Goal: Obtain resource: Download file/media

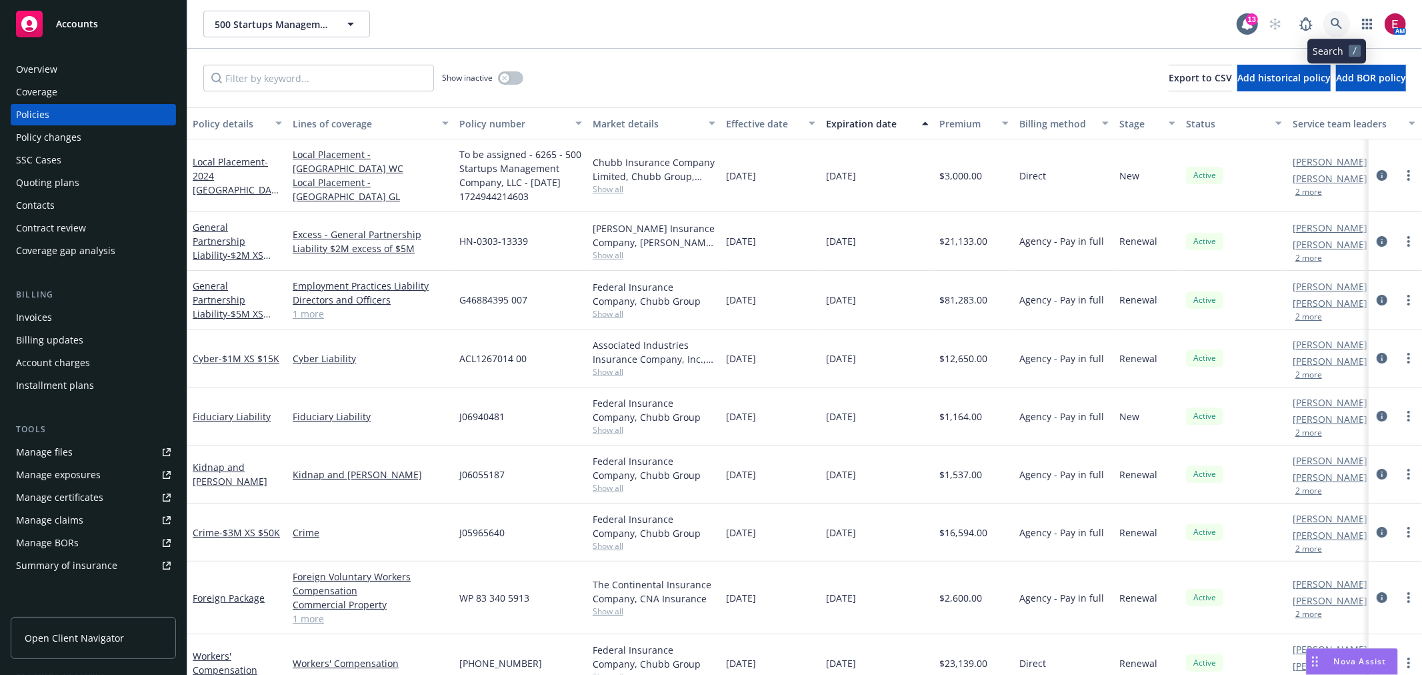
click at [1336, 20] on icon at bounding box center [1337, 24] width 12 height 12
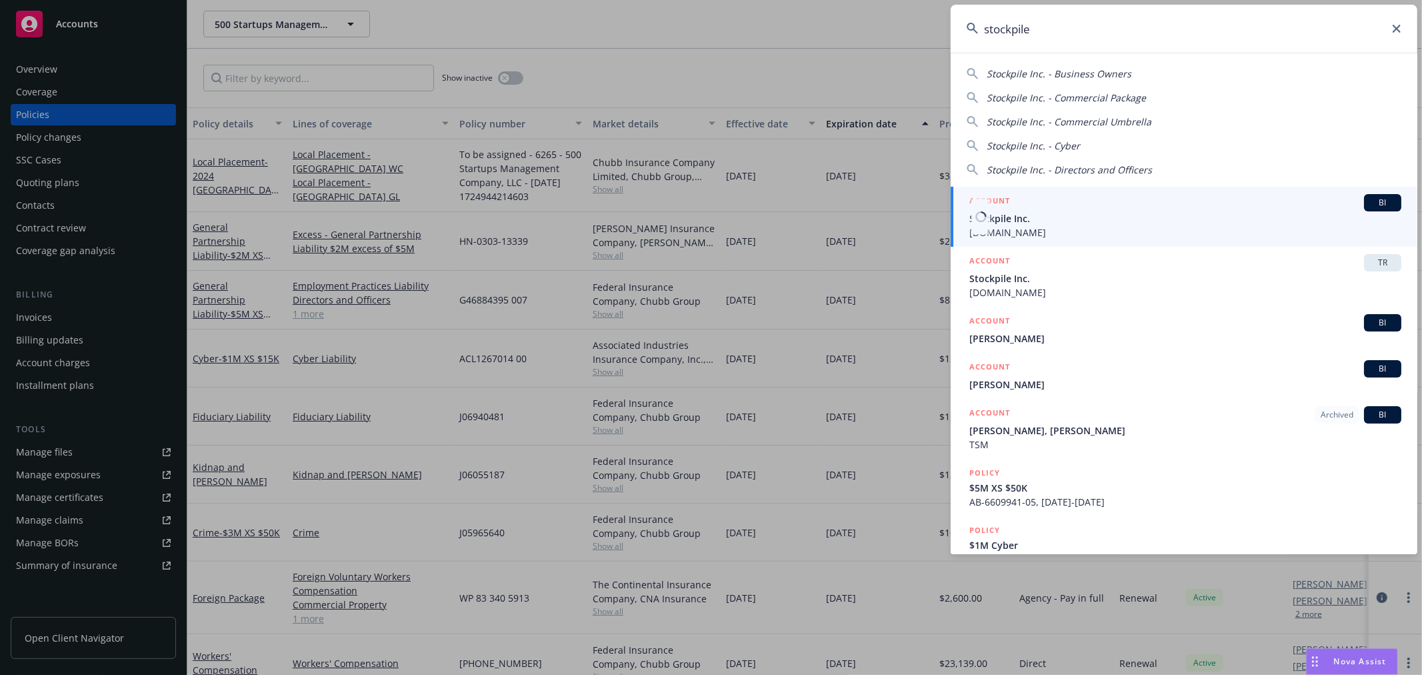
type input "stockpile"
click at [1063, 218] on span "Stockpile Inc." at bounding box center [1185, 218] width 432 height 14
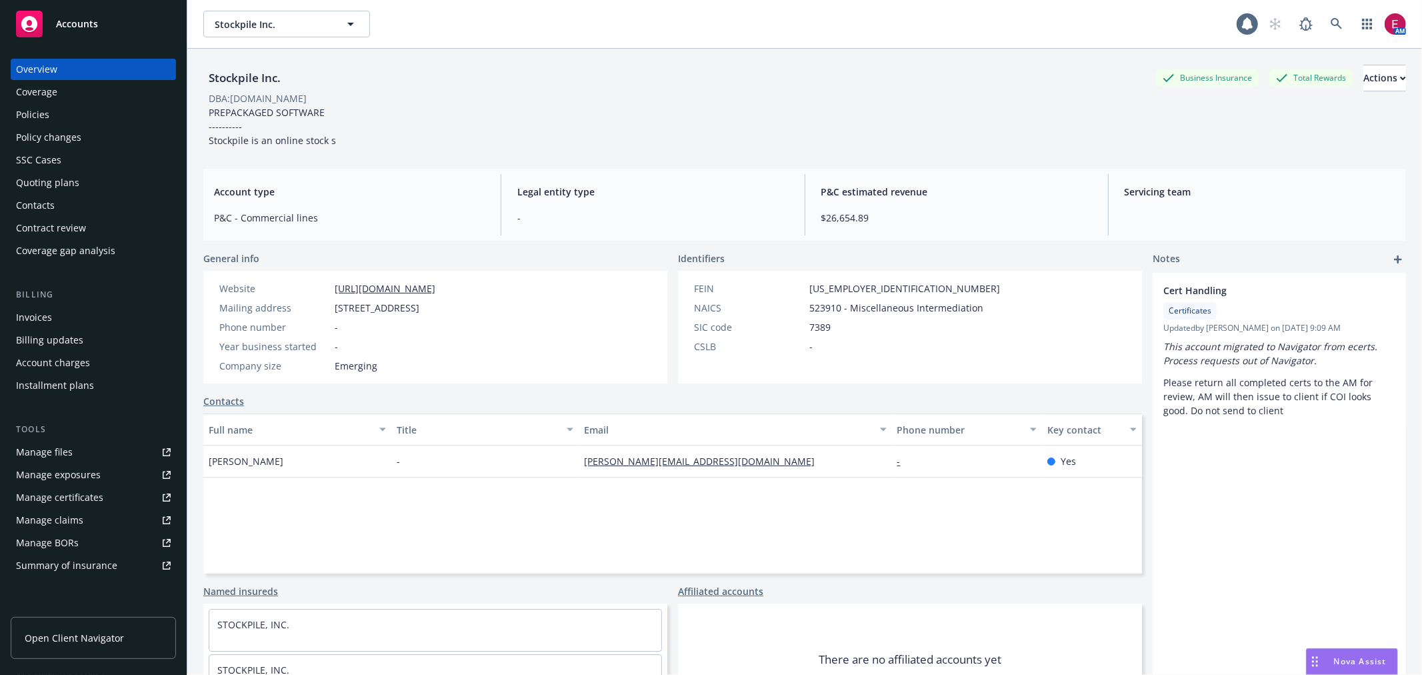
click at [88, 129] on div "Policy changes" at bounding box center [93, 137] width 155 height 21
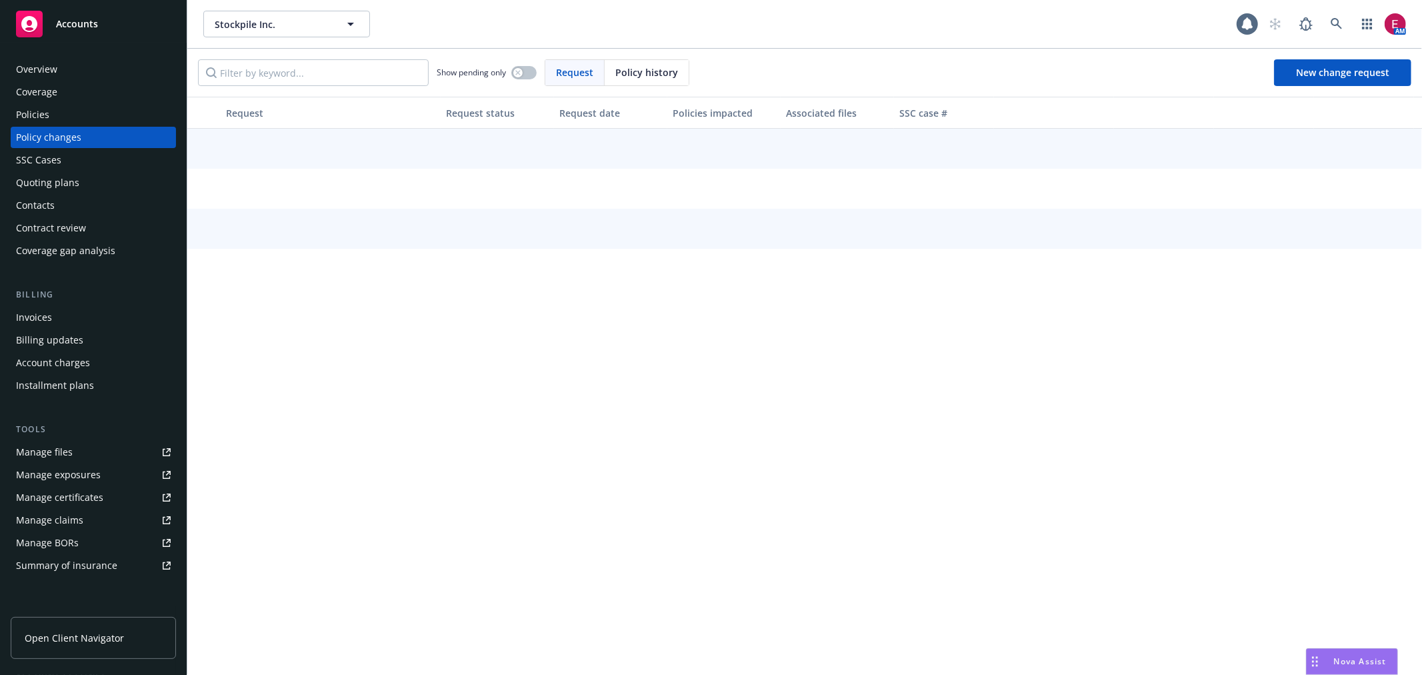
click at [88, 117] on div "Policies" at bounding box center [93, 114] width 155 height 21
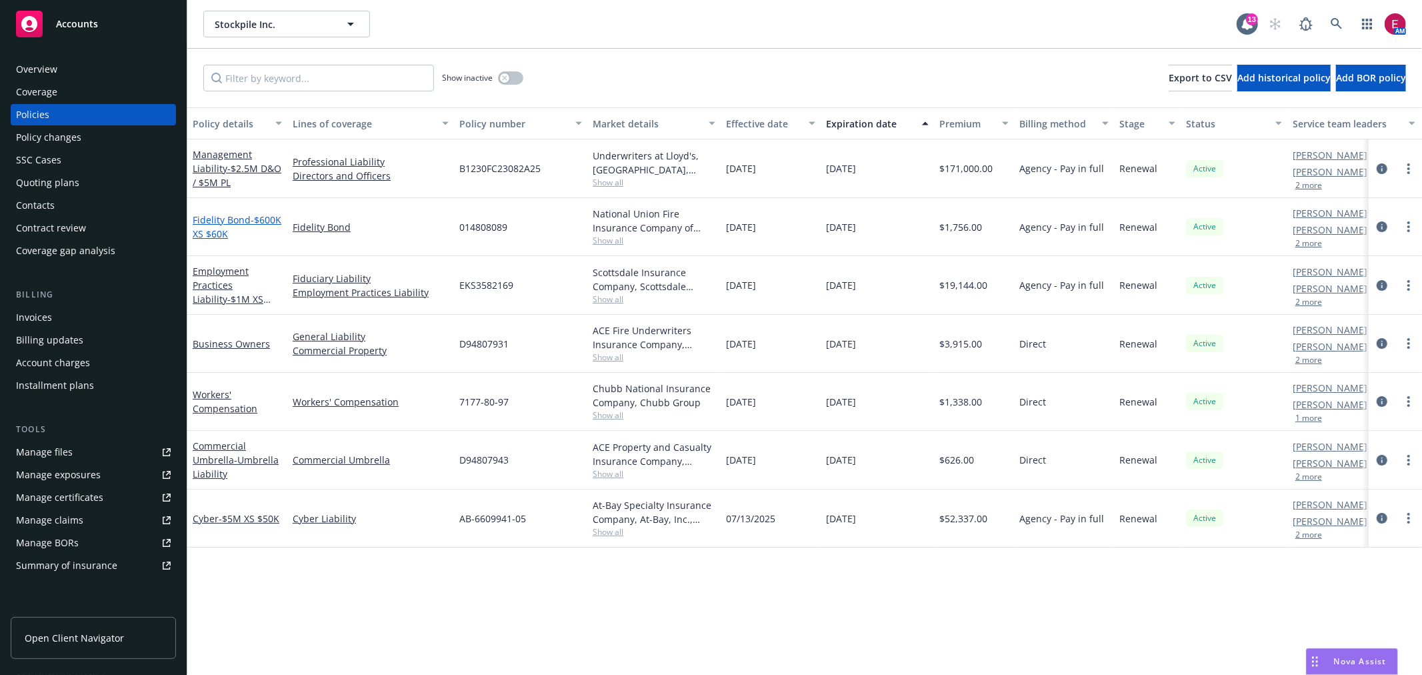
click at [225, 231] on span "- $600K XS $60K" at bounding box center [237, 226] width 89 height 27
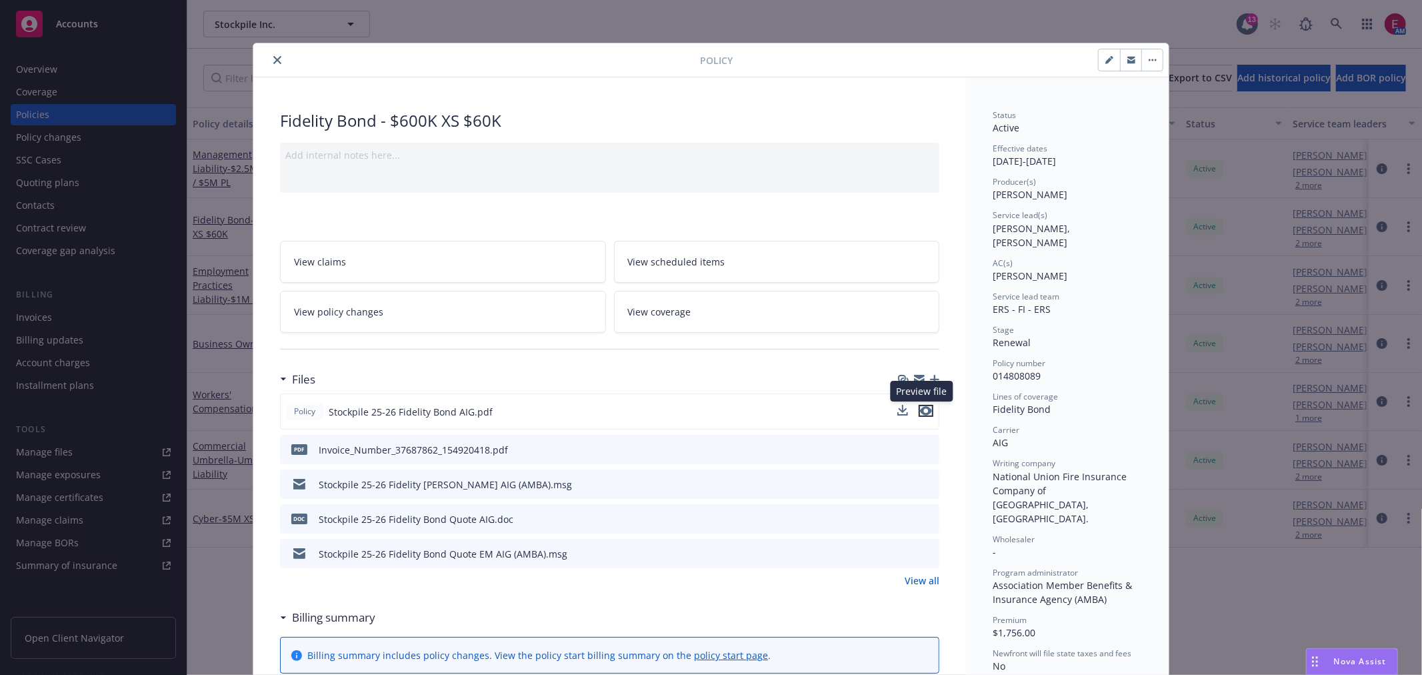
click at [921, 410] on icon "preview file" at bounding box center [926, 410] width 12 height 9
click at [275, 57] on icon "close" at bounding box center [277, 60] width 8 height 8
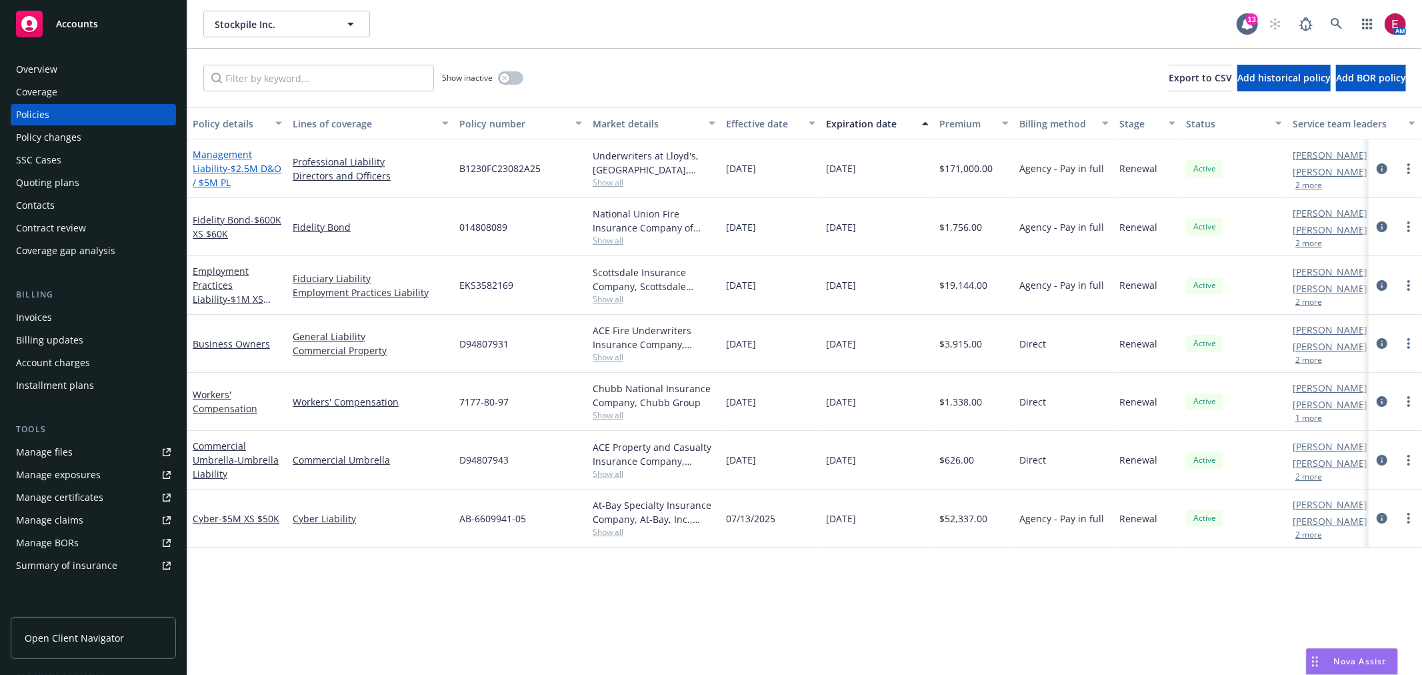
click at [229, 168] on span "- $2.5M D&O / $5M PL" at bounding box center [237, 175] width 89 height 27
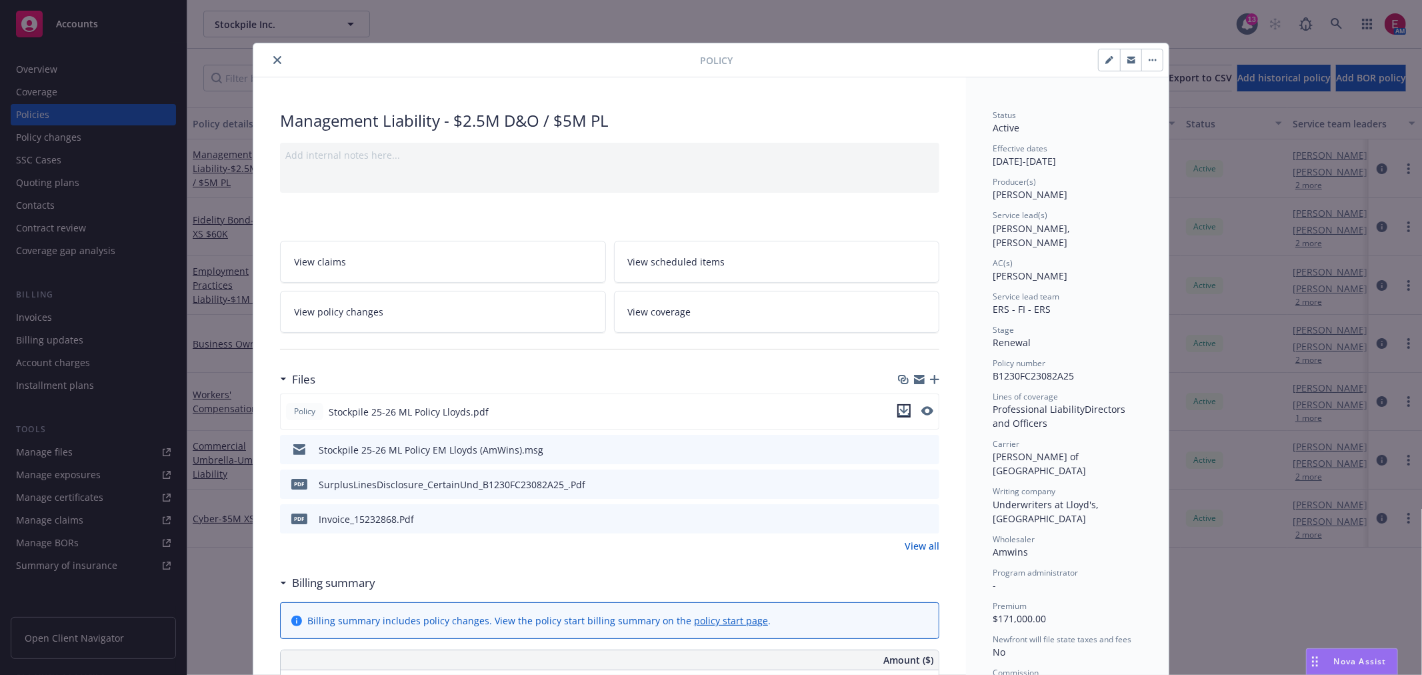
click at [901, 405] on icon "download file" at bounding box center [904, 410] width 11 height 11
drag, startPoint x: 1281, startPoint y: 461, endPoint x: 909, endPoint y: 444, distance: 371.8
click at [1281, 461] on div "Policy Management Liability - $2.5M D&O / $5M PL Add internal notes here... Vie…" at bounding box center [711, 337] width 1422 height 675
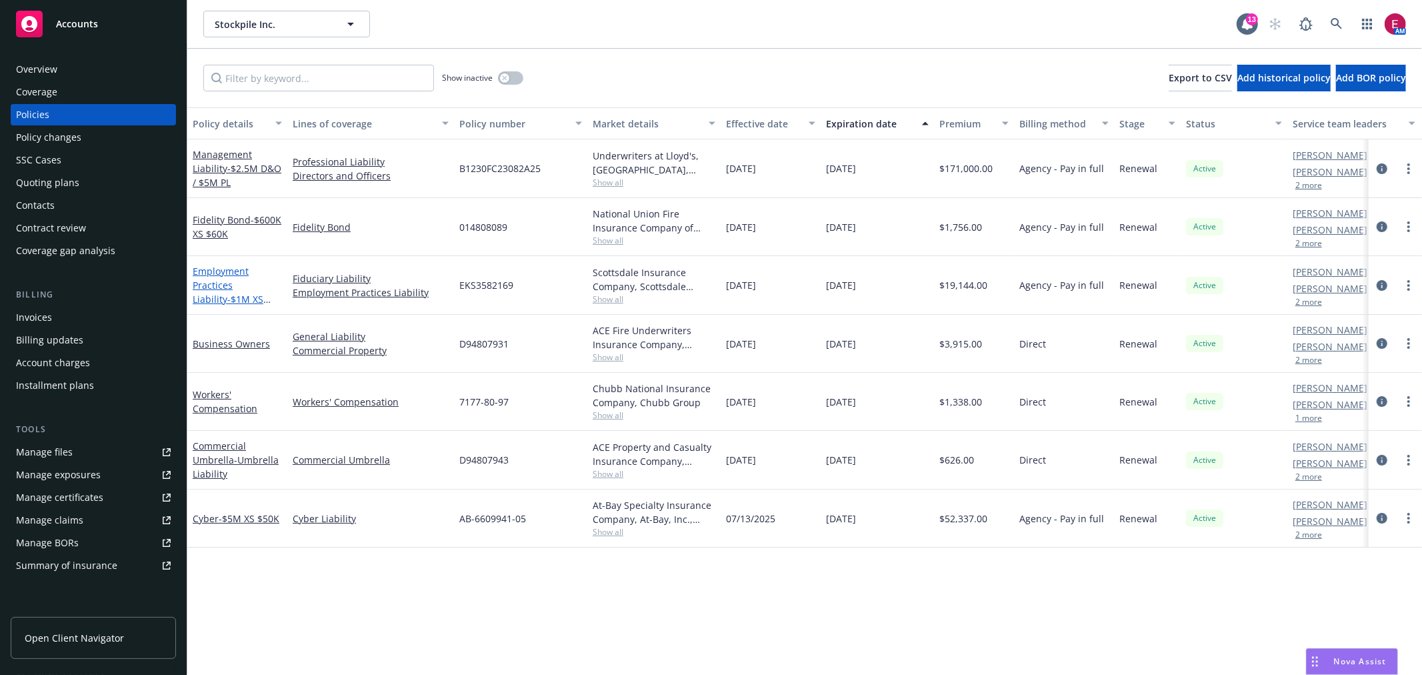
click at [220, 285] on link "Employment Practices Liability - $1M XS $75K EPL / $1M XS $0 FIDU" at bounding box center [233, 299] width 81 height 69
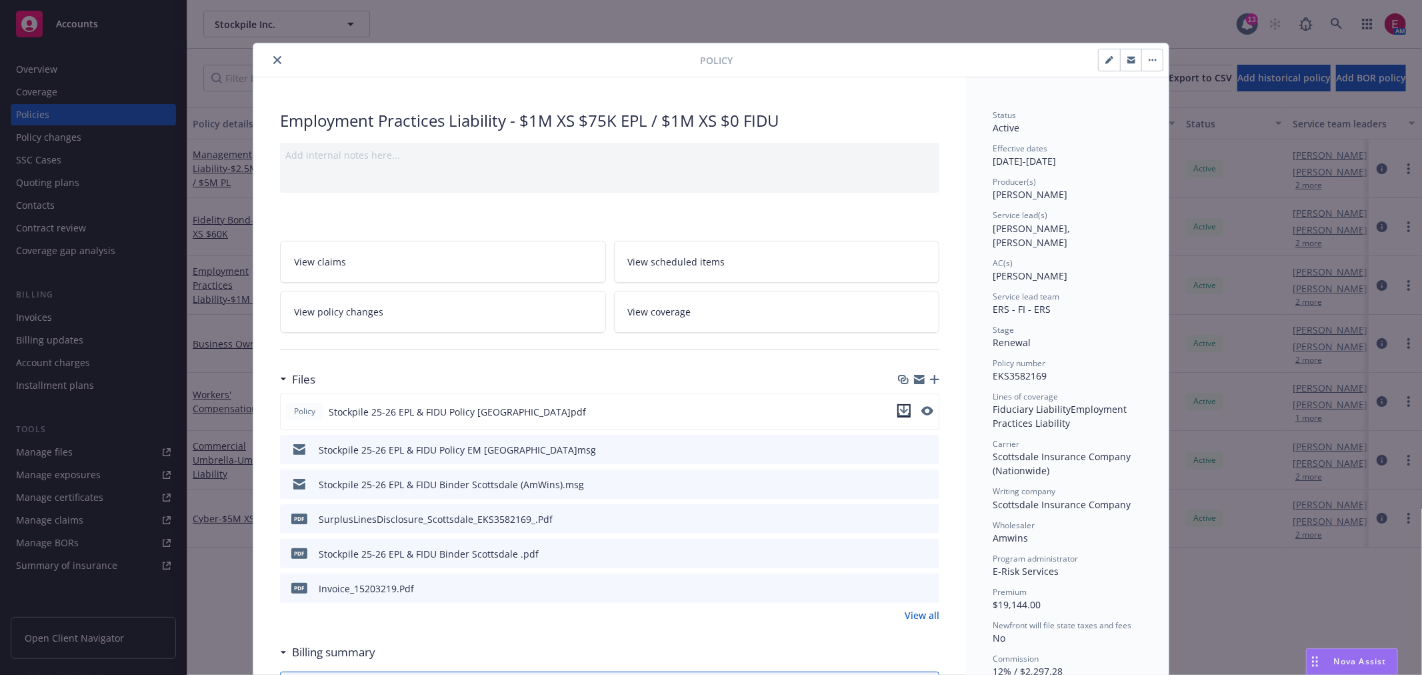
click at [900, 405] on icon "download file" at bounding box center [904, 410] width 11 height 11
click at [1368, 593] on div "Policy Employment Practices Liability - $1M XS $75K EPL / $1M XS $0 FIDU Add in…" at bounding box center [711, 337] width 1422 height 675
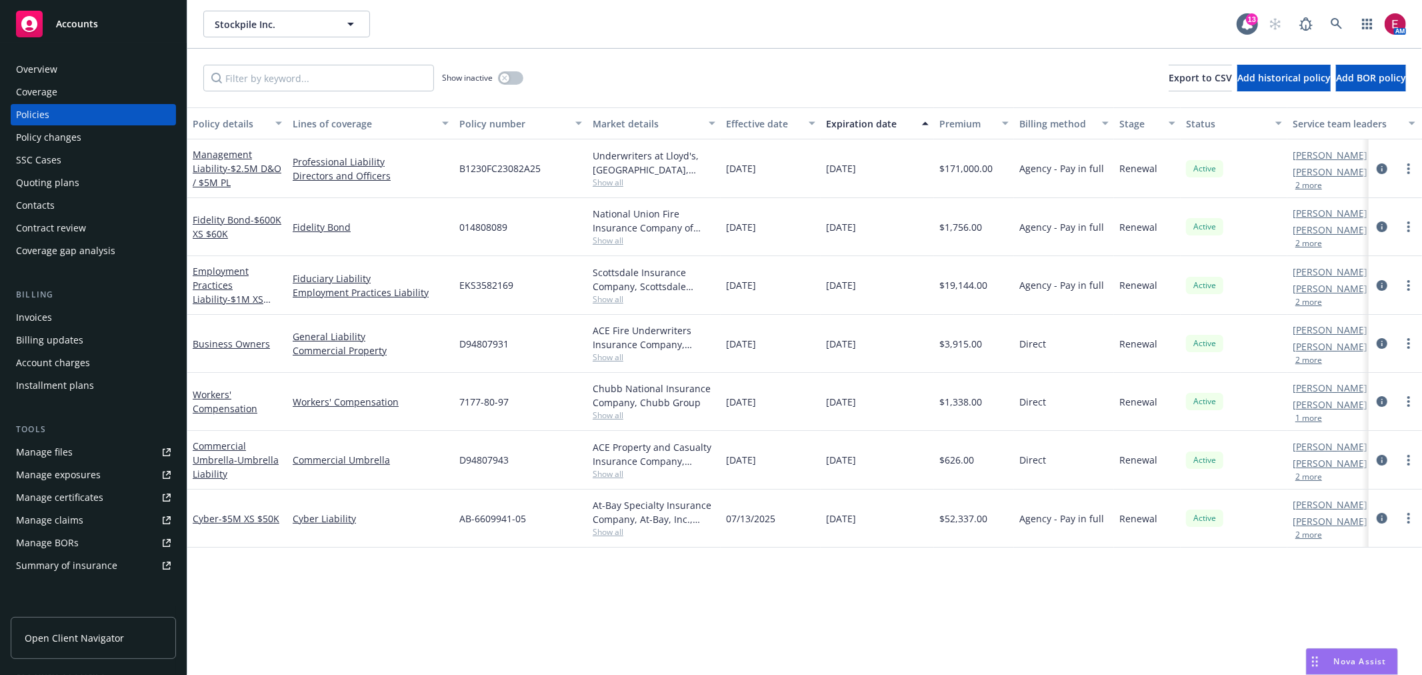
click at [210, 517] on link "Cyber - $5M XS $50K" at bounding box center [236, 518] width 87 height 13
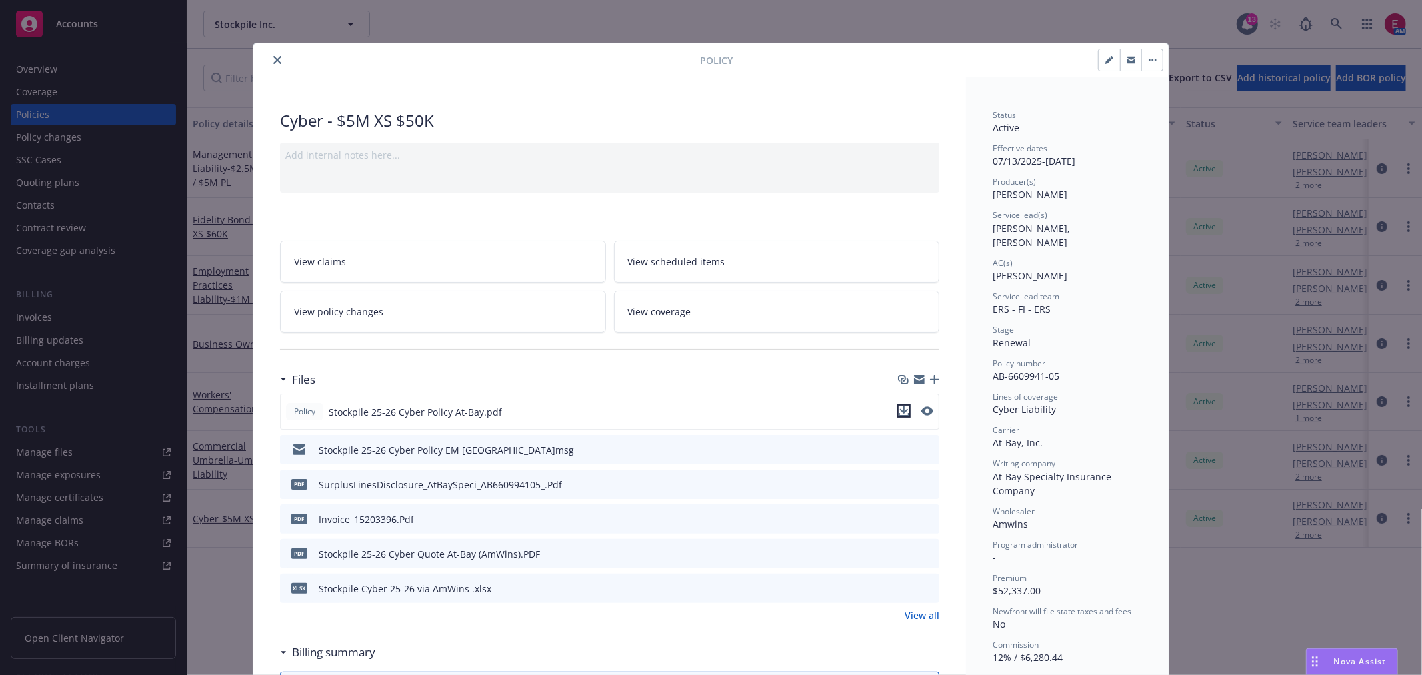
click at [899, 407] on icon "download file" at bounding box center [904, 410] width 11 height 11
click at [274, 60] on icon "close" at bounding box center [277, 60] width 8 height 8
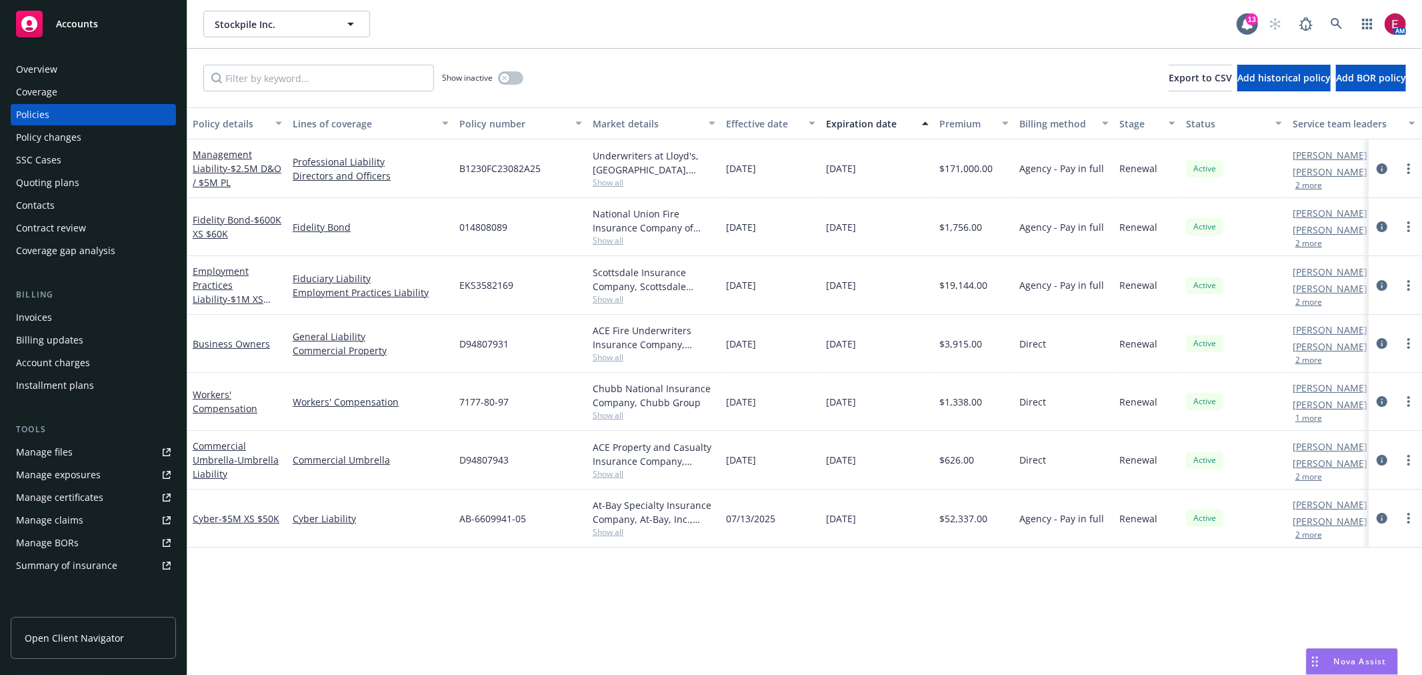
click at [42, 315] on div "Invoices" at bounding box center [34, 317] width 36 height 21
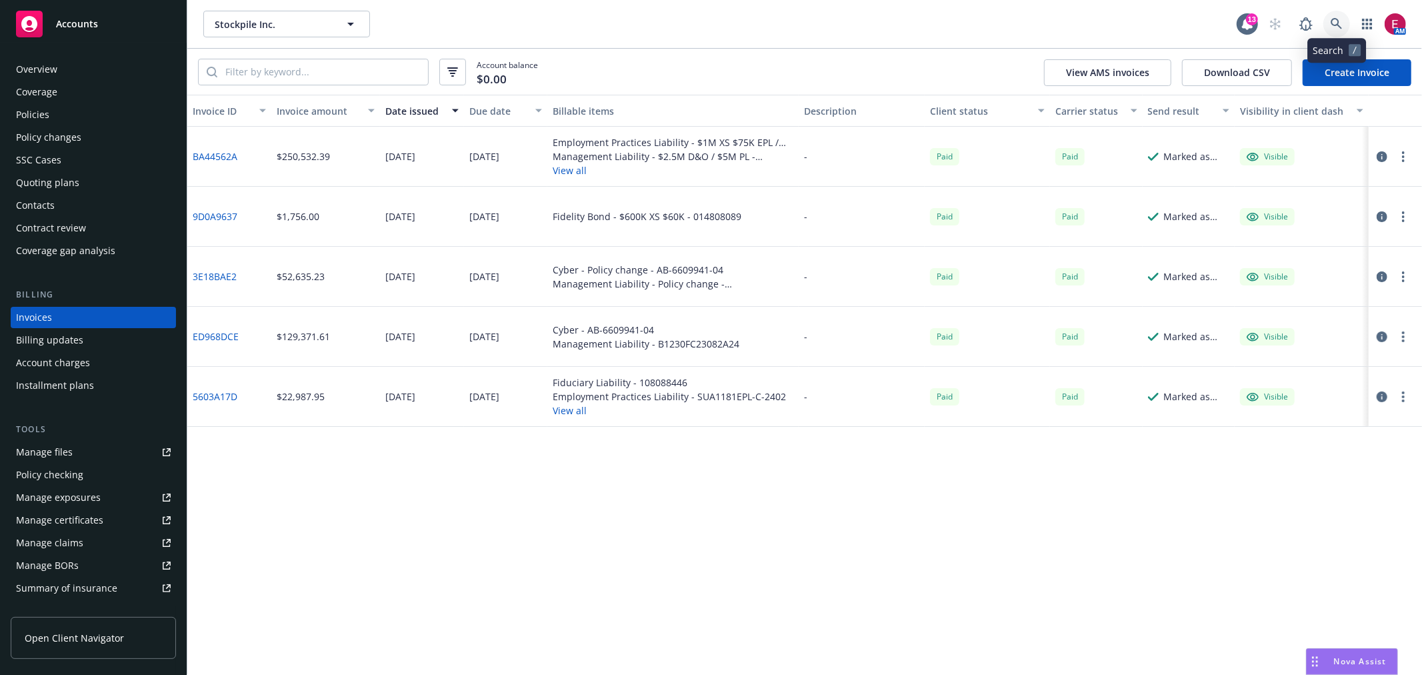
click at [1344, 19] on link at bounding box center [1337, 24] width 27 height 27
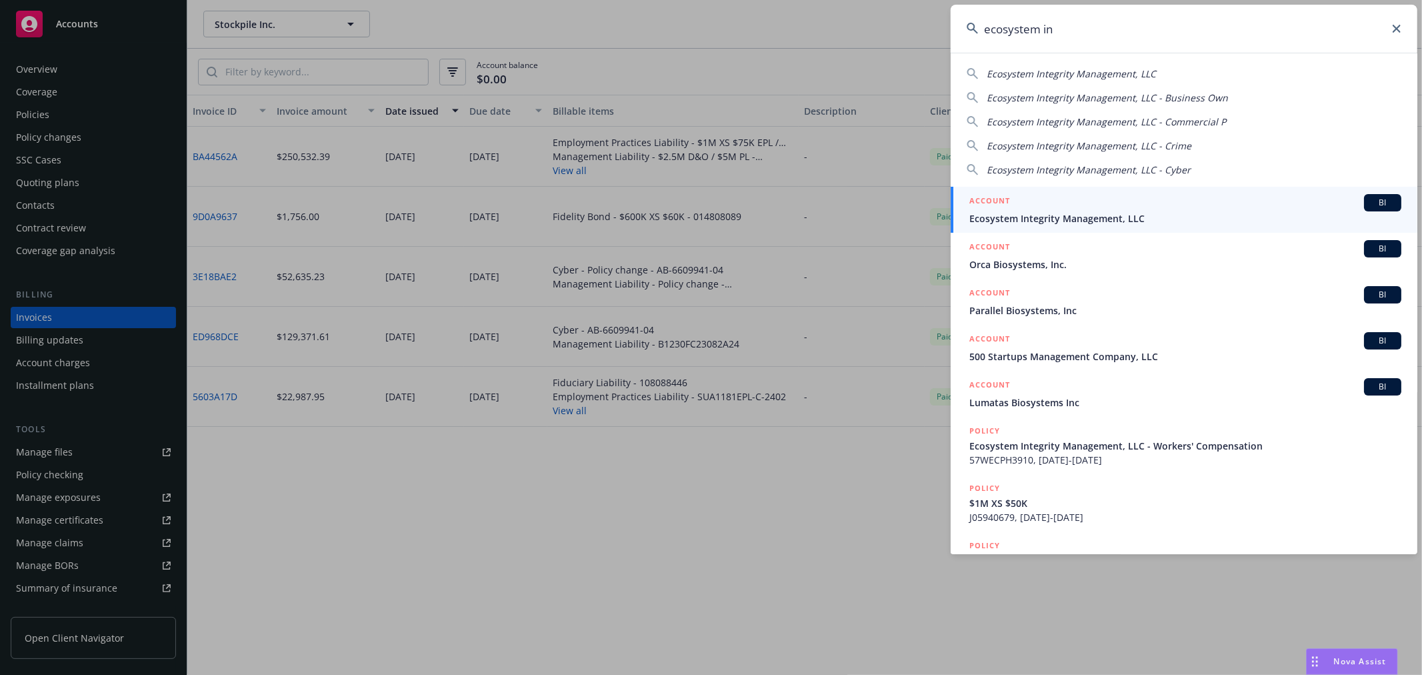
type input "ecosystem in"
click at [1051, 221] on span "Ecosystem Integrity Management, LLC" at bounding box center [1185, 218] width 432 height 14
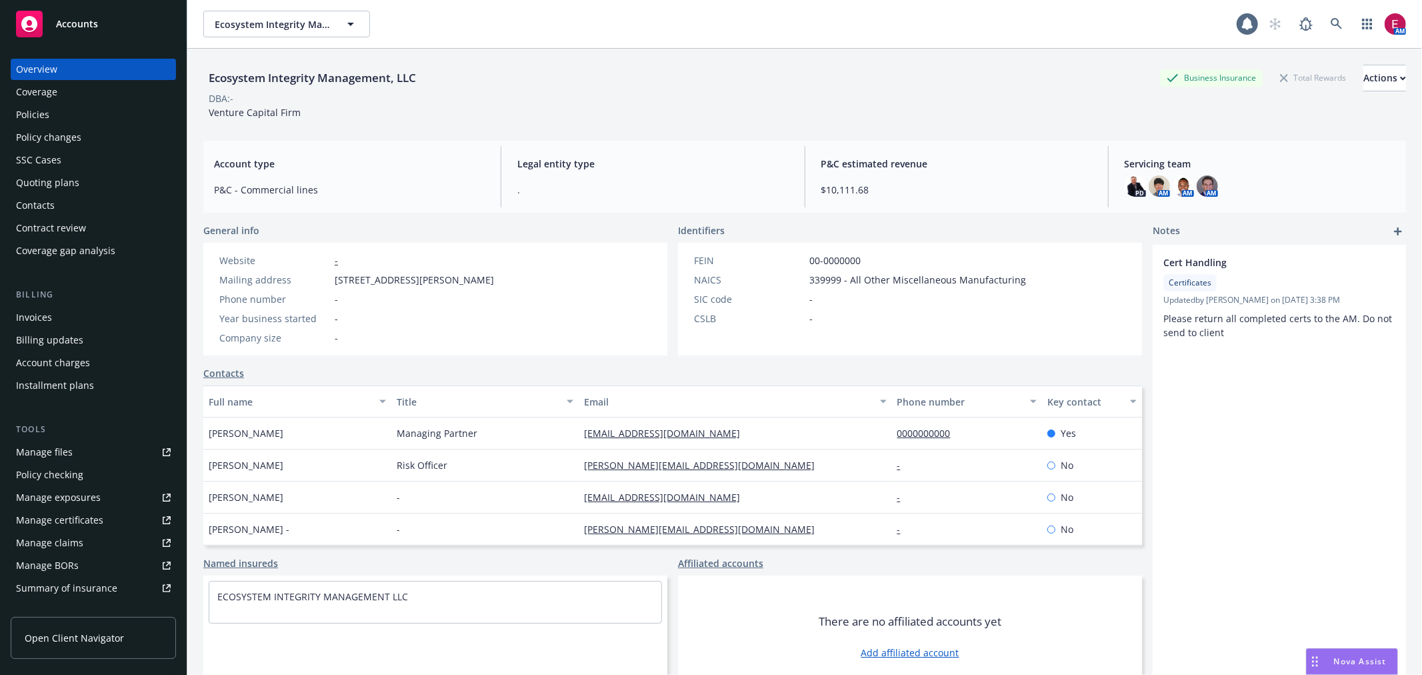
click at [19, 317] on div "Invoices" at bounding box center [34, 317] width 36 height 21
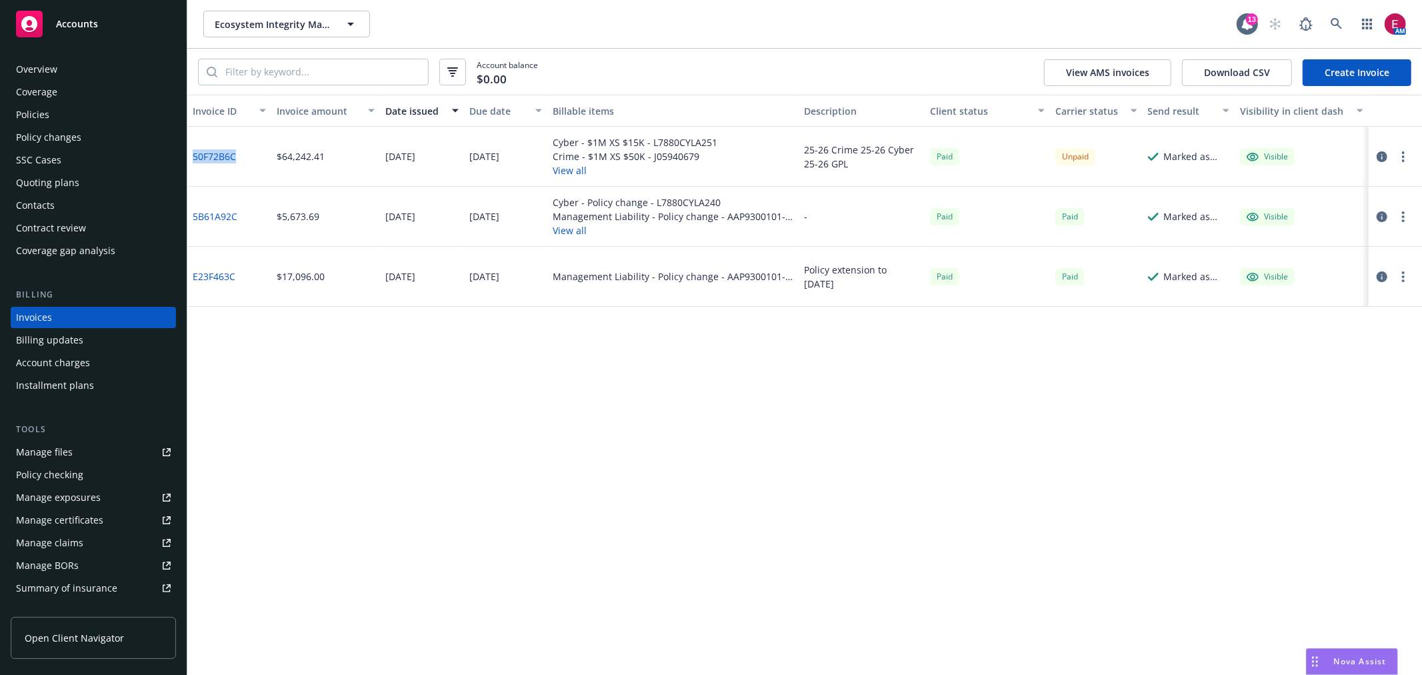
drag, startPoint x: 192, startPoint y: 144, endPoint x: 237, endPoint y: 154, distance: 46.4
click at [237, 154] on div "50F72B6C" at bounding box center [229, 157] width 84 height 60
copy link "50F72B6C"
